Goal: Task Accomplishment & Management: Use online tool/utility

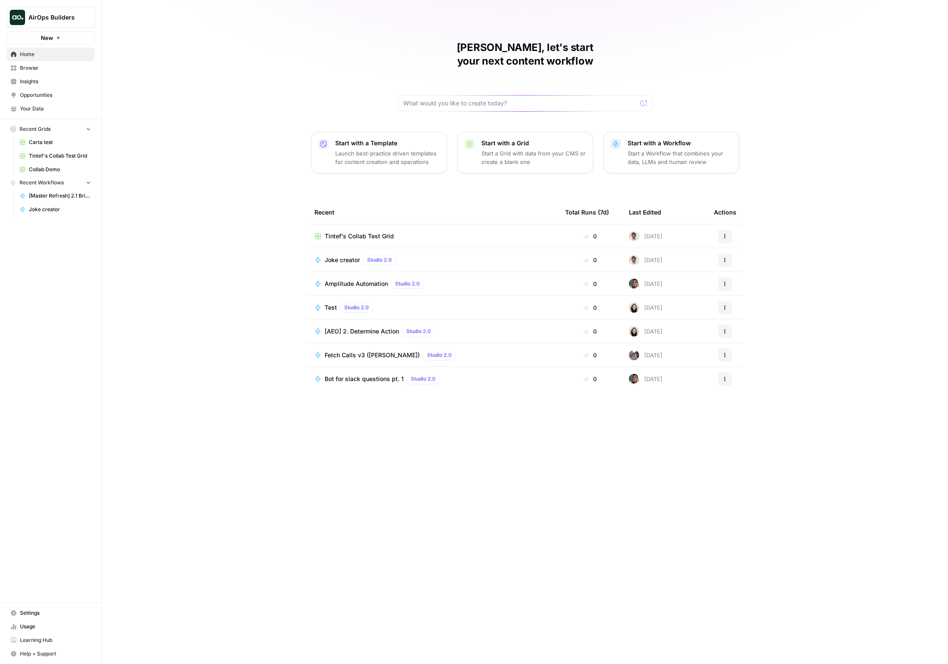
click at [76, 141] on span "Carta test" at bounding box center [60, 143] width 62 height 8
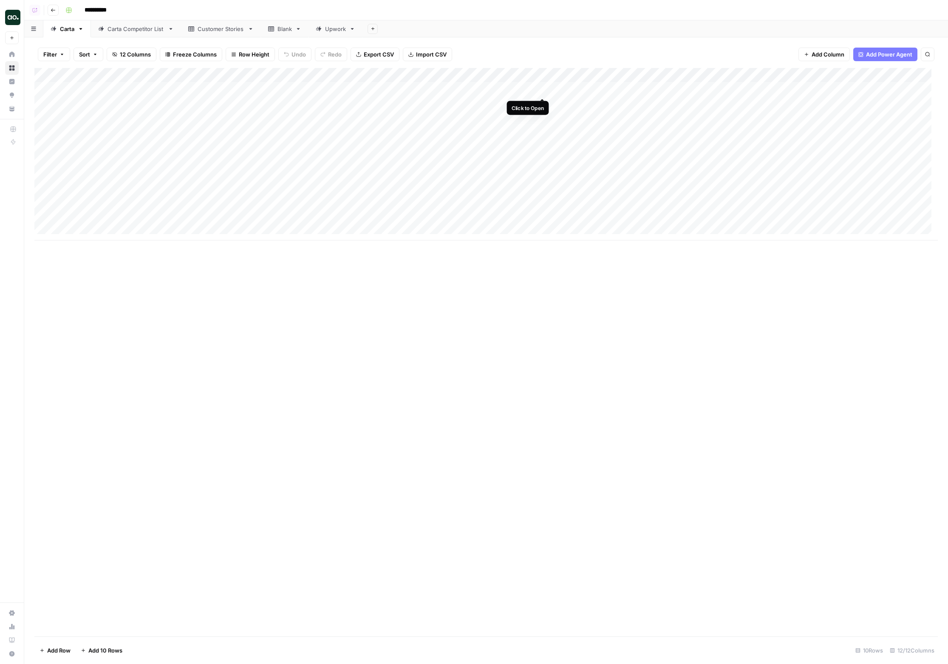
click at [543, 88] on div "Add Column" at bounding box center [485, 154] width 903 height 173
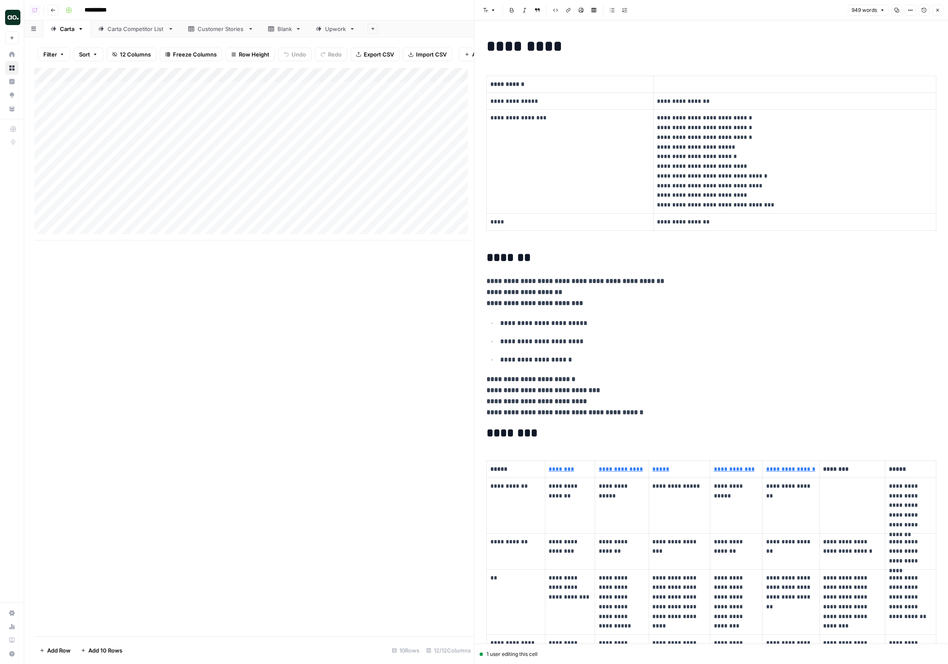
click at [936, 13] on button "Close" at bounding box center [937, 10] width 11 height 11
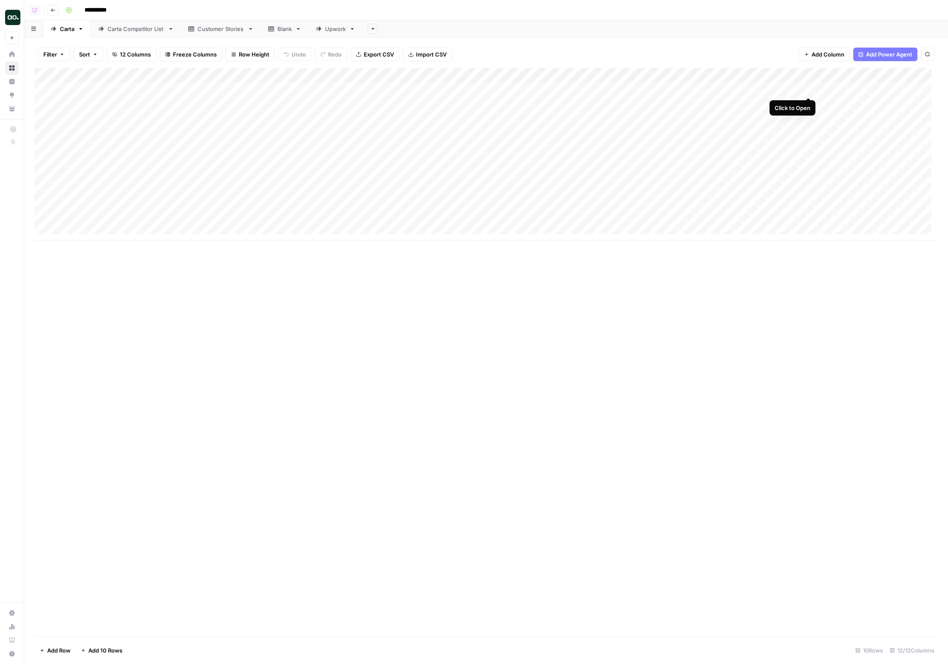
click at [808, 89] on div "Add Column" at bounding box center [485, 154] width 903 height 173
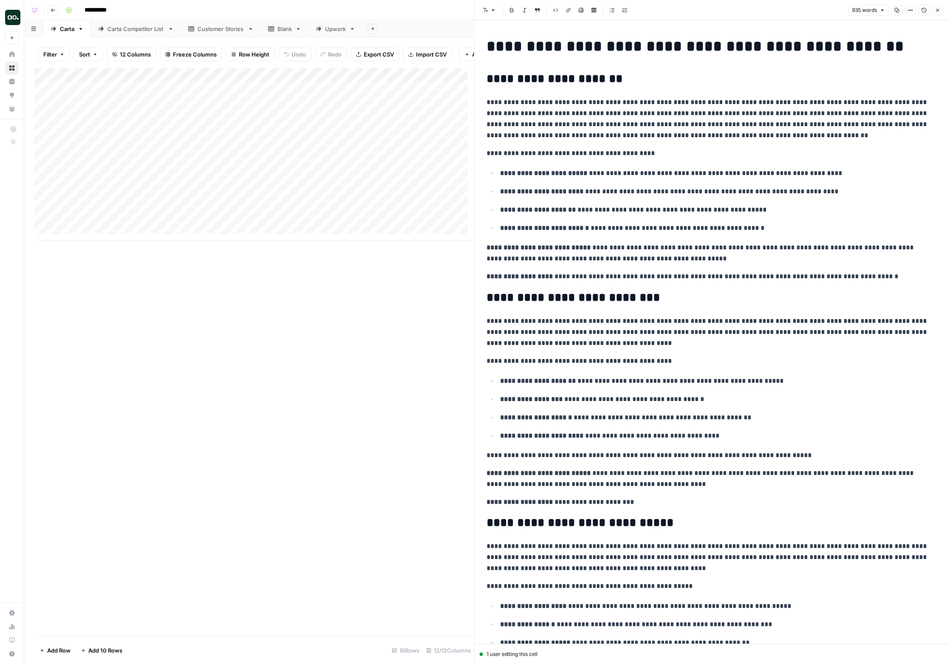
click at [897, 10] on icon "button" at bounding box center [896, 10] width 5 height 5
click at [899, 12] on button "Copy" at bounding box center [896, 10] width 11 height 11
